Goal: Task Accomplishment & Management: Use online tool/utility

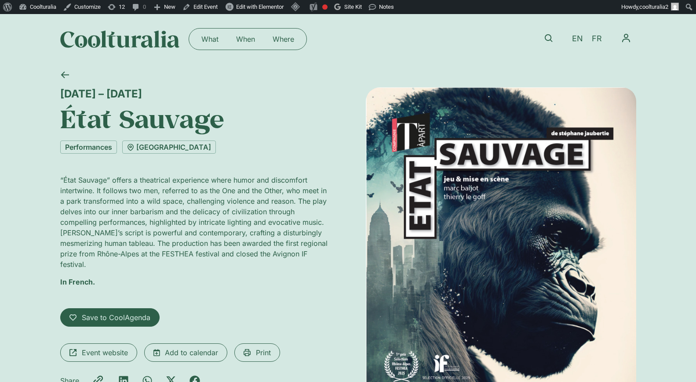
scroll to position [2, 0]
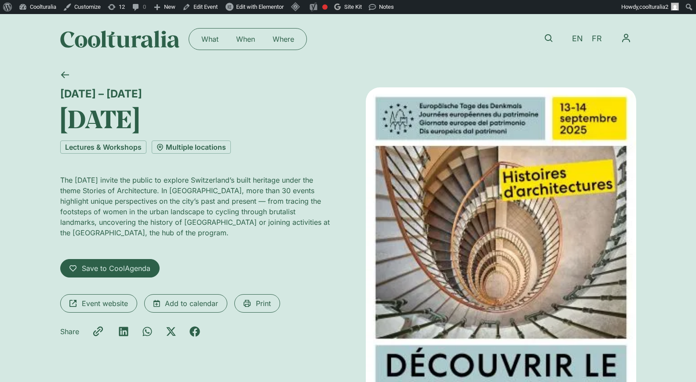
scroll to position [7, 0]
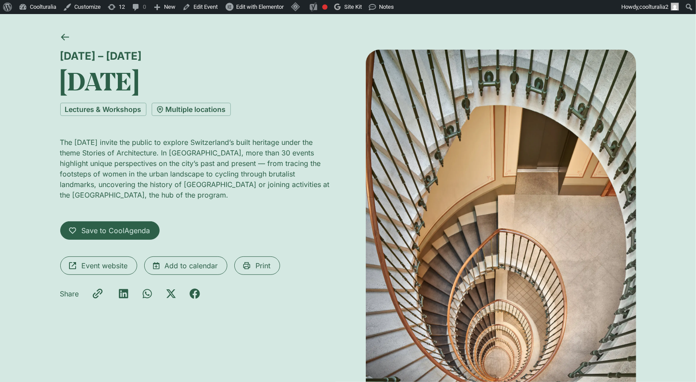
scroll to position [40, 0]
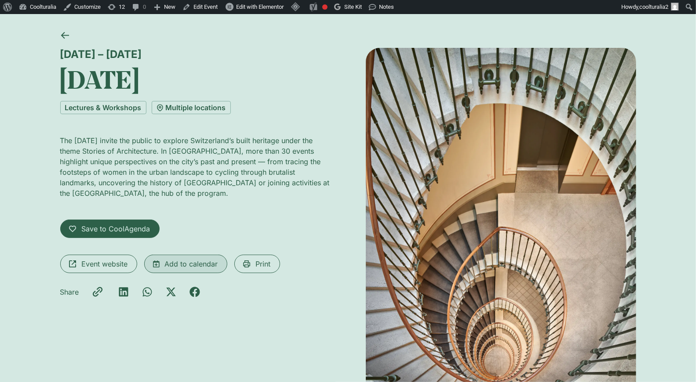
click at [180, 269] on span "Add to calendar" at bounding box center [191, 264] width 53 height 11
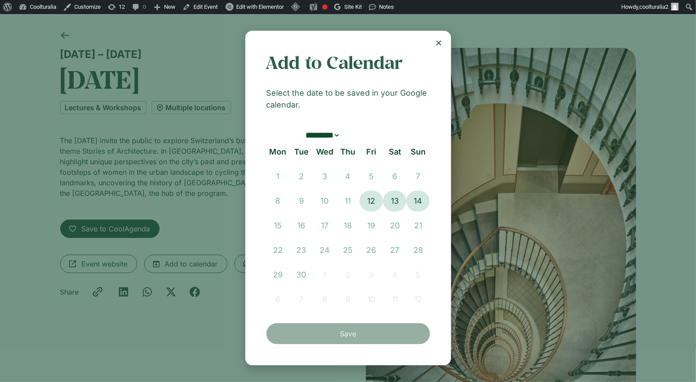
click at [437, 40] on icon "Close" at bounding box center [438, 43] width 7 height 7
